Goal: Ask a question

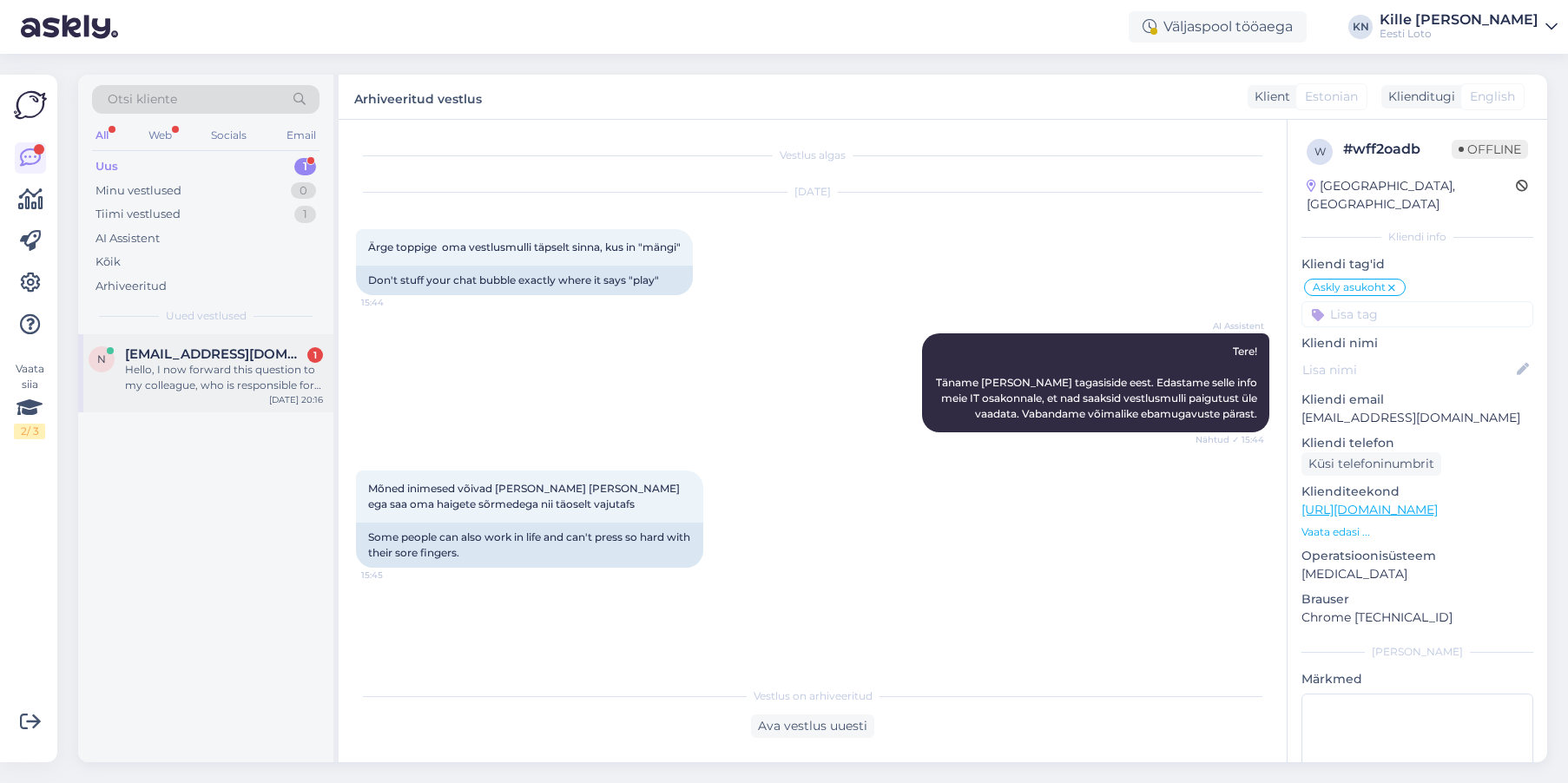
click at [250, 357] on span "[EMAIL_ADDRESS][DOMAIN_NAME]" at bounding box center [215, 354] width 181 height 16
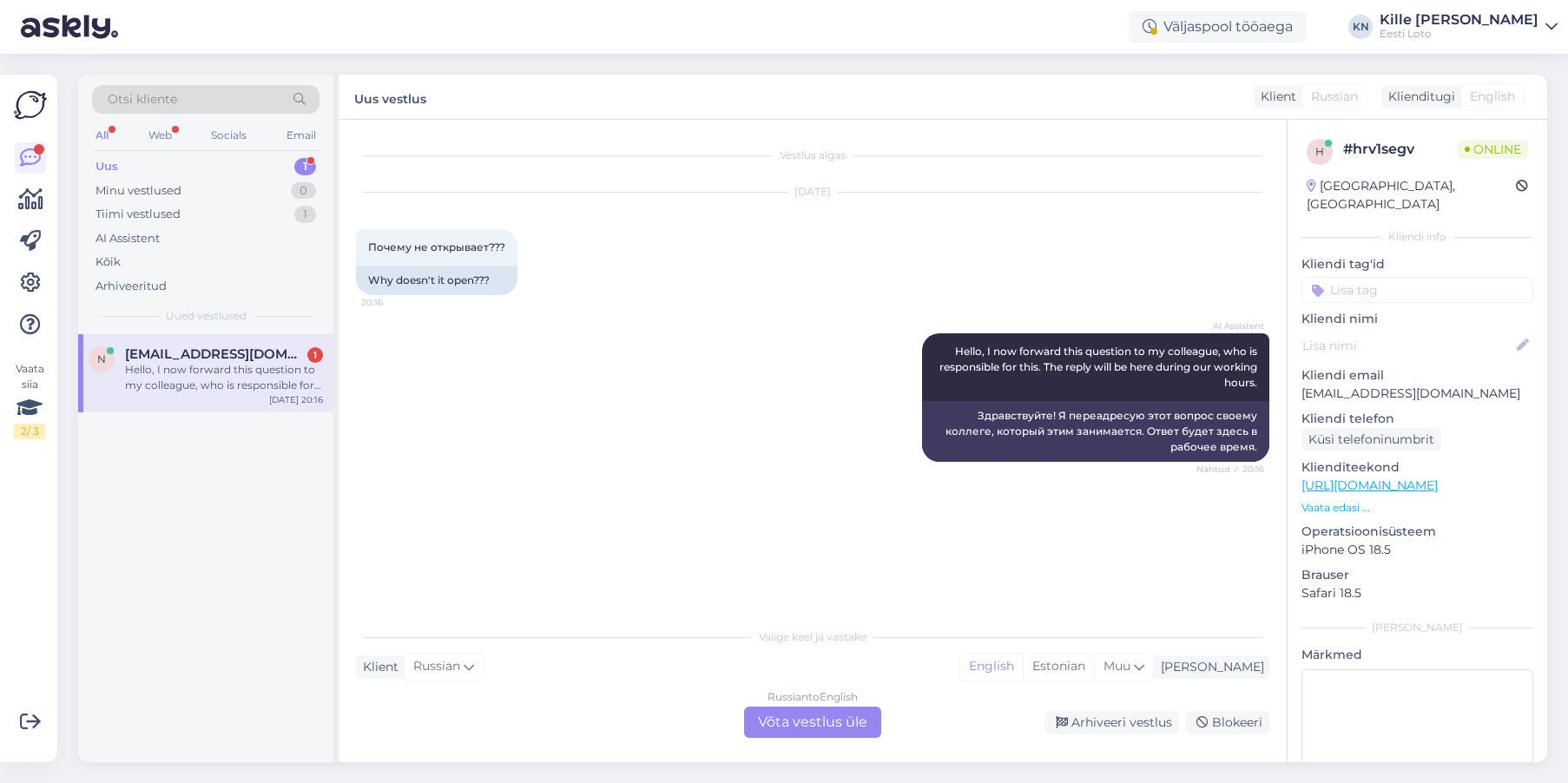
click at [826, 724] on div "Russian to English Võta vestlus üle" at bounding box center [812, 723] width 137 height 31
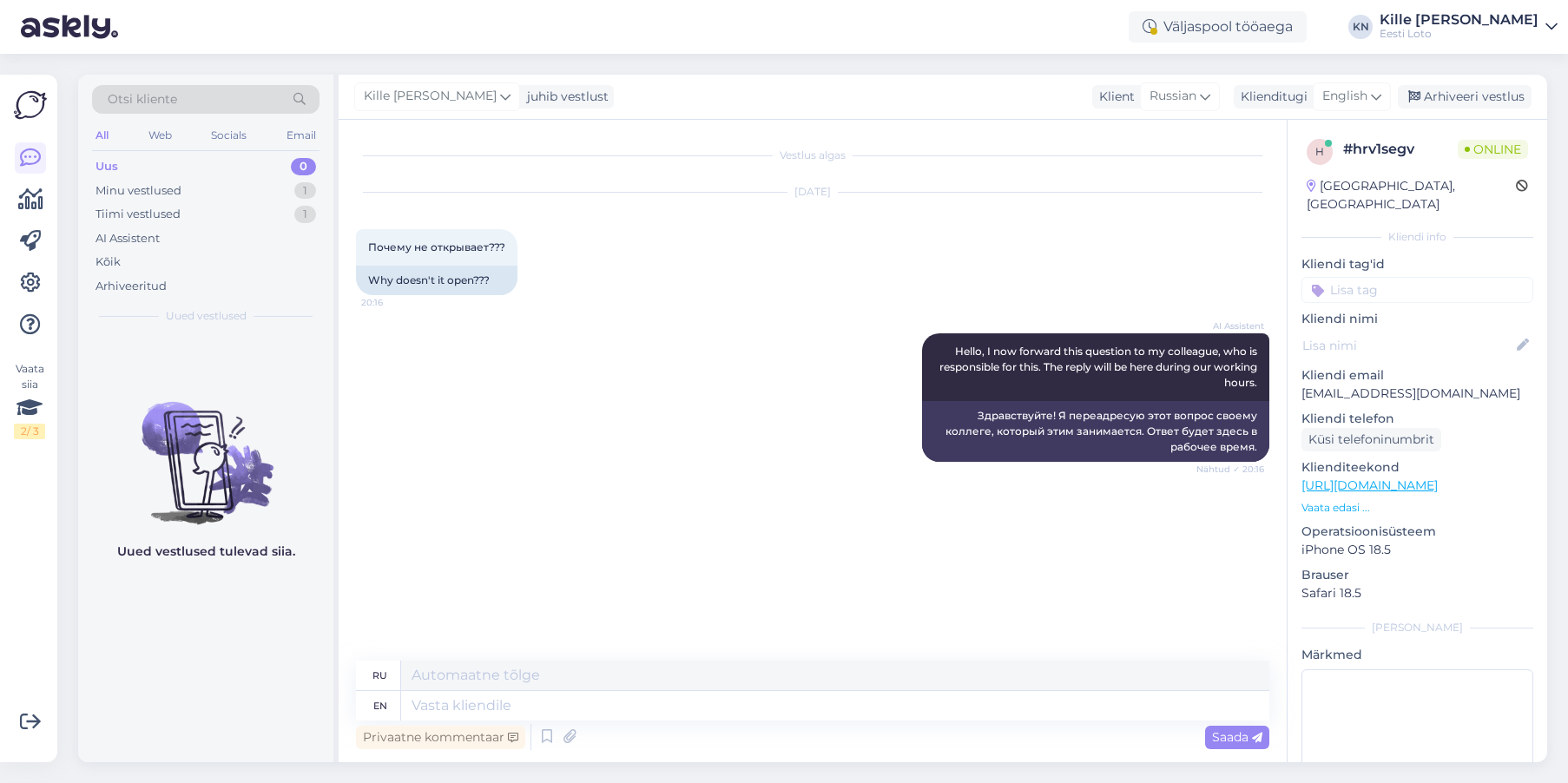
click at [1346, 78] on div "Kille Nevolihhin juhib vestlust Klient Russian Klienditugi English Arhiveeri ve…" at bounding box center [943, 97] width 1208 height 45
click at [1349, 99] on span "English" at bounding box center [1344, 96] width 45 height 19
type input "es"
click at [1282, 192] on link "Estonian" at bounding box center [1312, 202] width 191 height 28
click at [490, 708] on textarea at bounding box center [835, 706] width 868 height 30
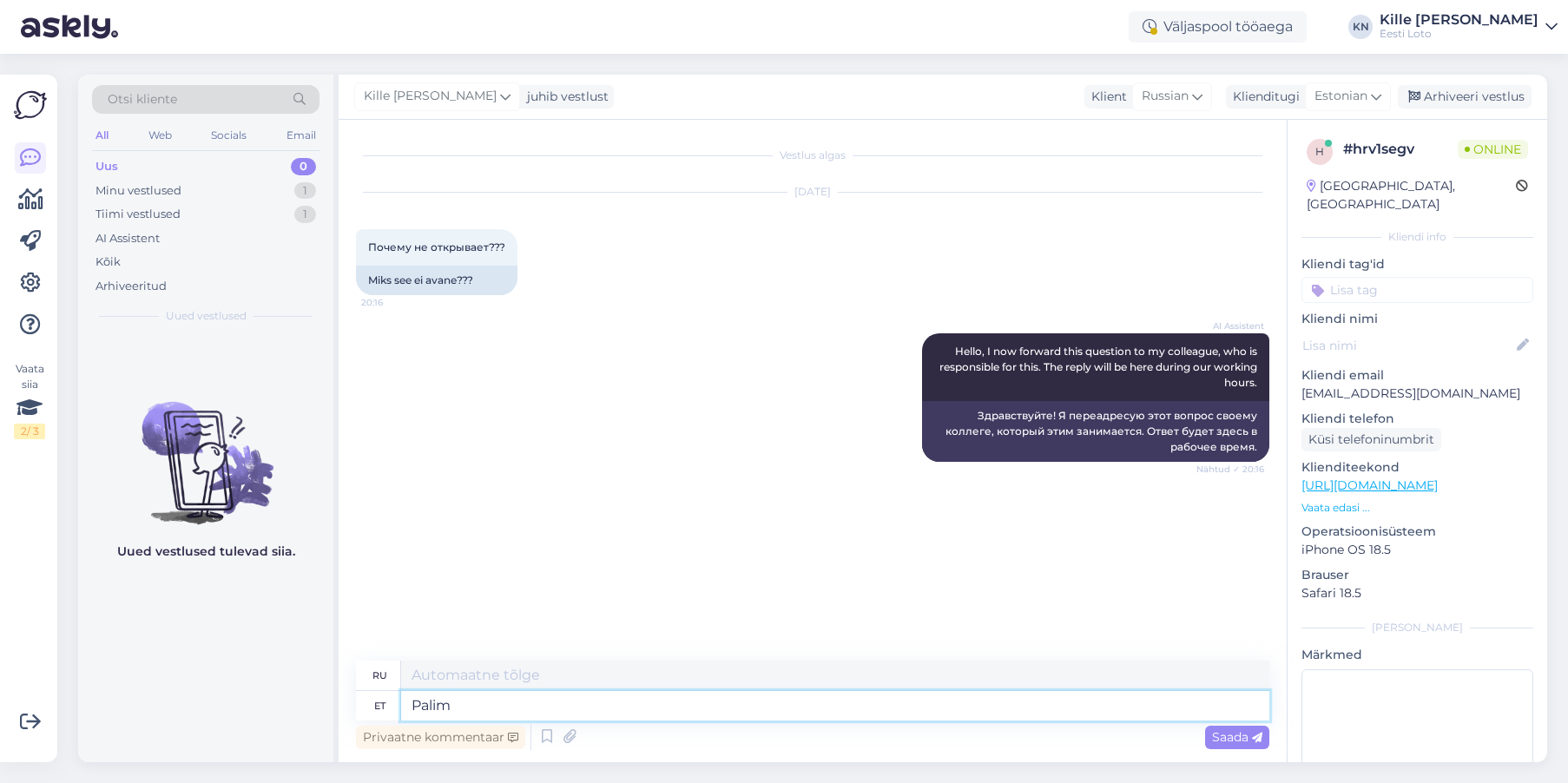
type textarea "Palim t"
type textarea "Лучшее"
type textarea "Palun t"
type textarea "Пожалуйста"
type textarea "Palun täpsustage."
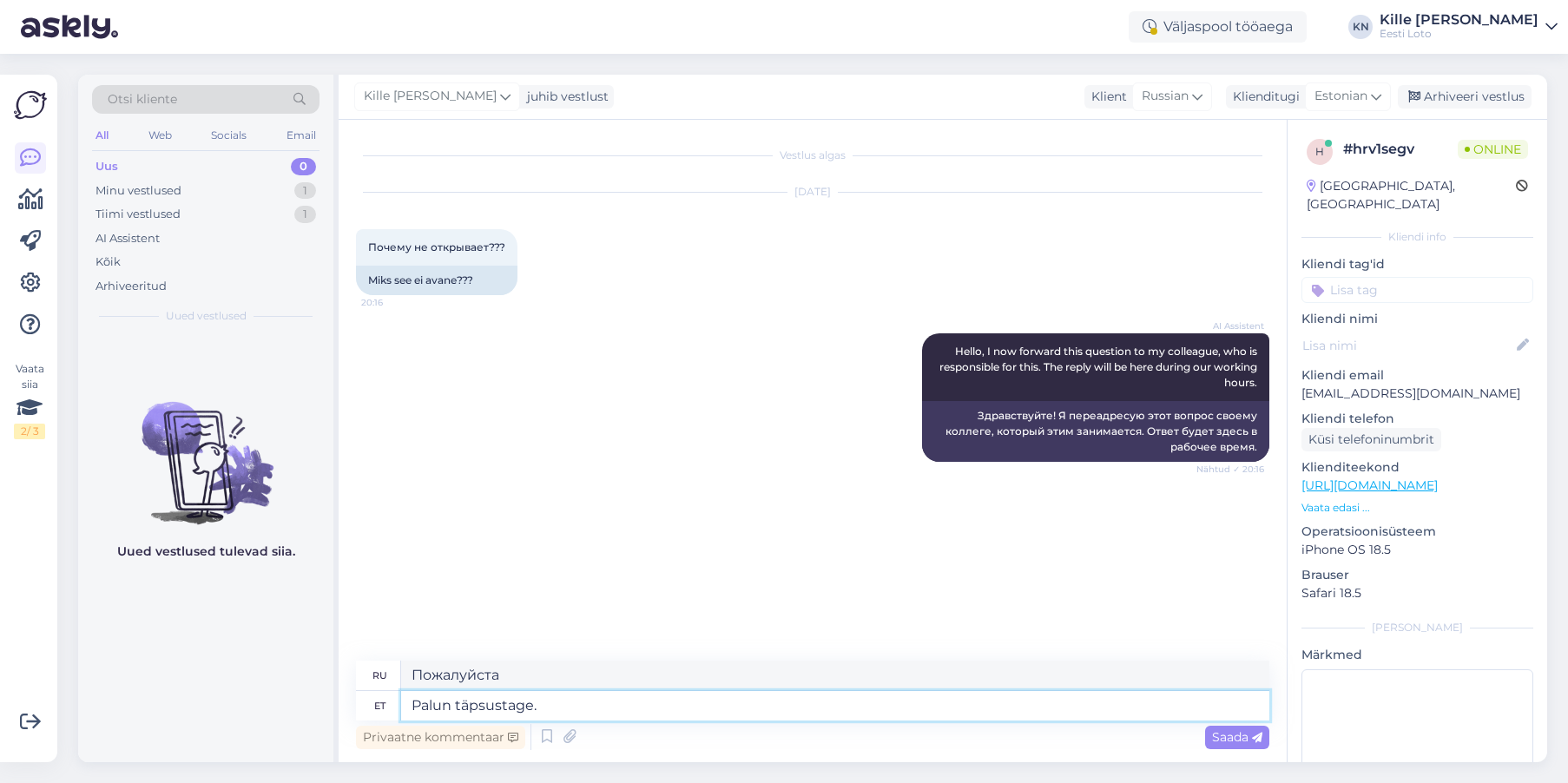
type textarea "Пожалуйста, уточните."
type textarea "Palun täpsustage, mi"
type textarea "Пожалуйста, уточните,"
type textarea "Palun täpsustage, mis"
type textarea "Пожалуйста, укажите, что"
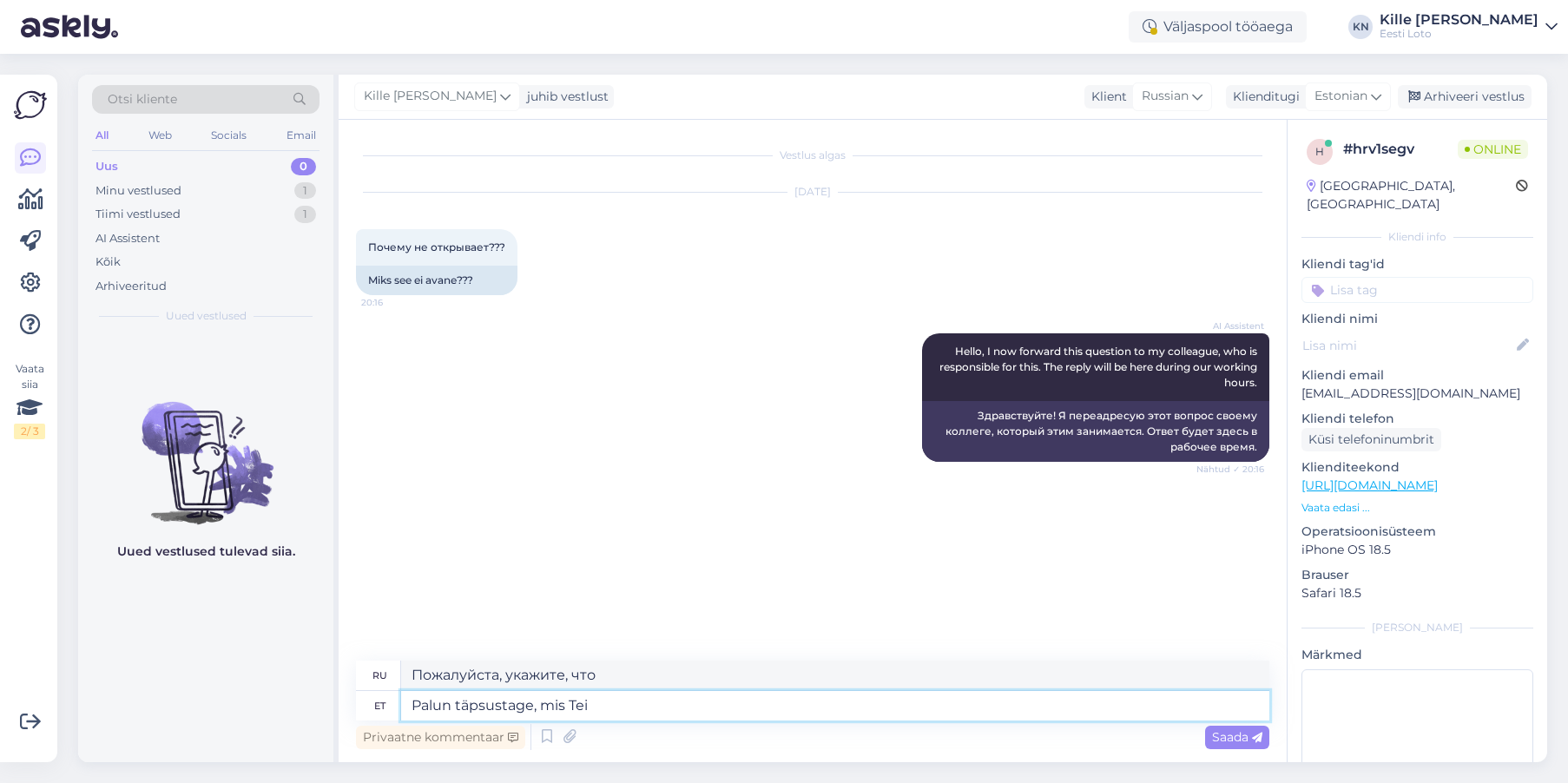
type textarea "Palun täpsustage, mis Tei"
type textarea "Пожалуйста, укажите, что вы"
type textarea "Palun täpsustage, mis Teil ei ava"
type textarea "Пожалуйста, уточните, что именно вам не нравится."
type textarea "Palun täpsustage, mis Teil ei avane."
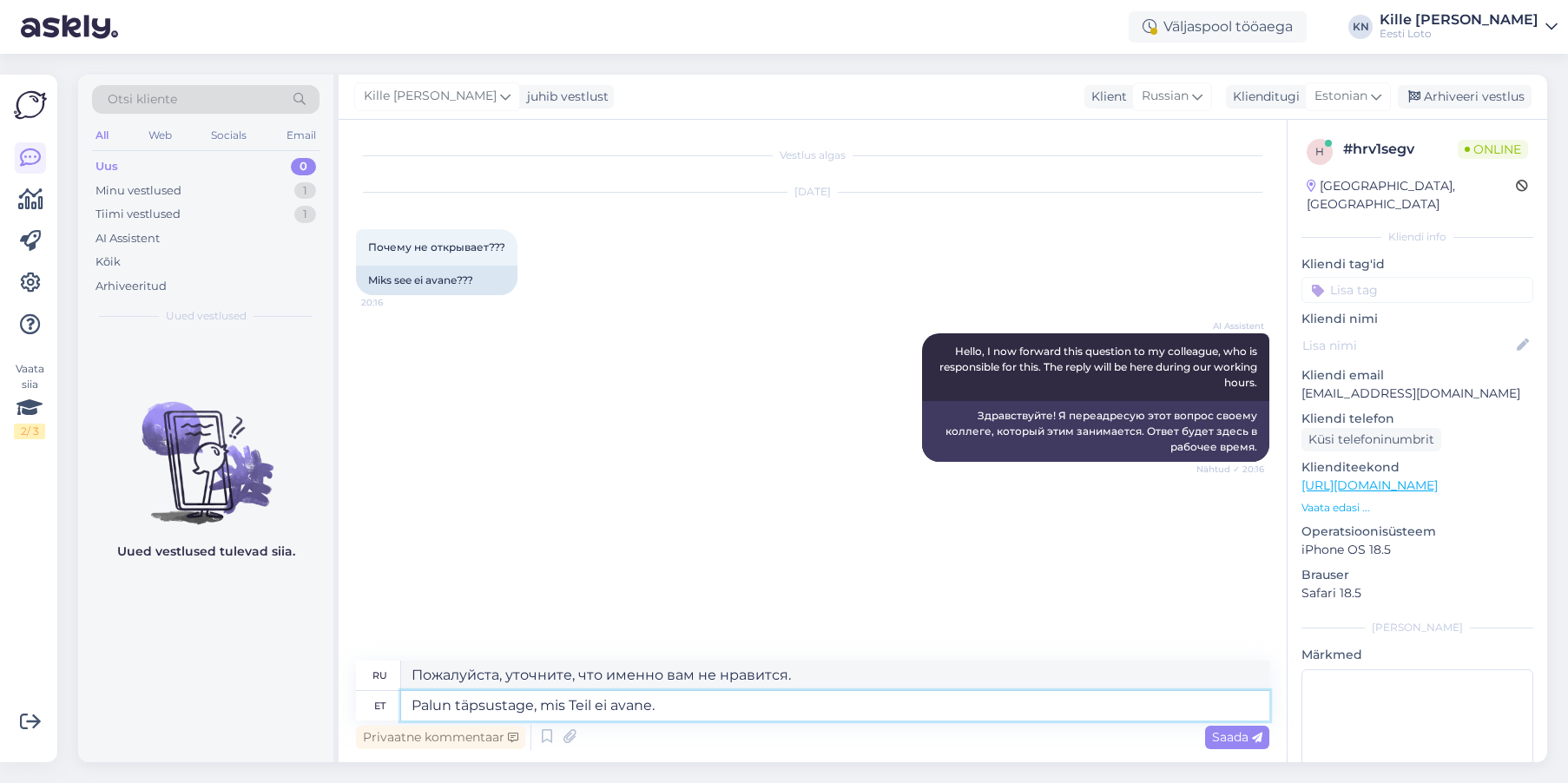
type textarea "Пожалуйста, уточните, что именно у вас не открывается."
click at [785, 703] on textarea "Palun täpsustage, mis Teil ei avane." at bounding box center [835, 706] width 868 height 30
type textarea "Palun täpsustage, mis Teil ei avane."
click at [1254, 737] on icon at bounding box center [1257, 738] width 10 height 10
